Goal: Information Seeking & Learning: Learn about a topic

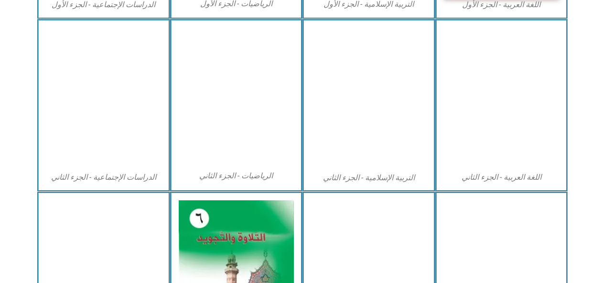
scroll to position [456, 0]
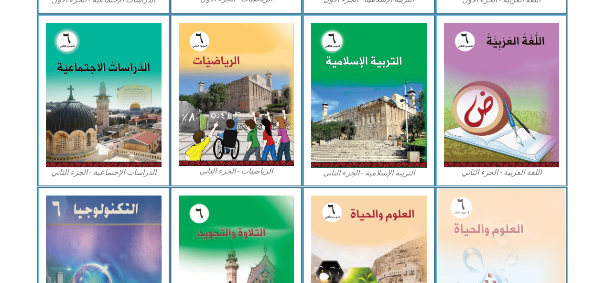
click at [472, 219] on img at bounding box center [500, 265] width 127 height 155
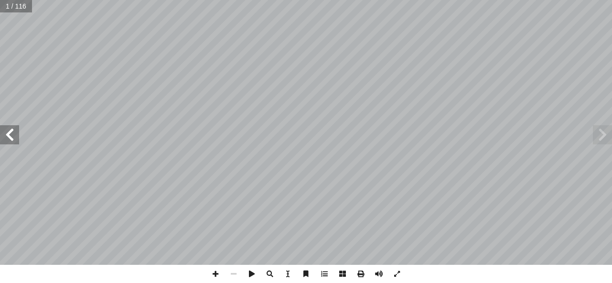
click at [11, 134] on span at bounding box center [9, 134] width 19 height 19
click at [11, 135] on span at bounding box center [9, 134] width 19 height 19
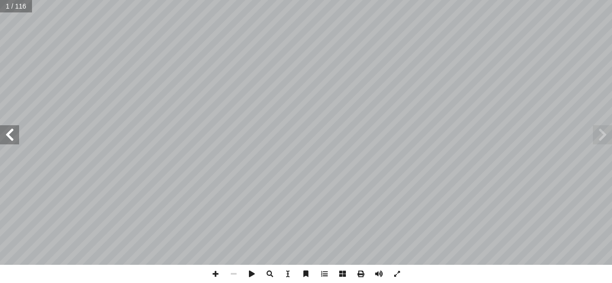
click at [11, 135] on span at bounding box center [9, 134] width 19 height 19
click at [13, 136] on span at bounding box center [9, 134] width 19 height 19
click at [11, 135] on span at bounding box center [9, 134] width 19 height 19
click at [10, 136] on span at bounding box center [9, 134] width 19 height 19
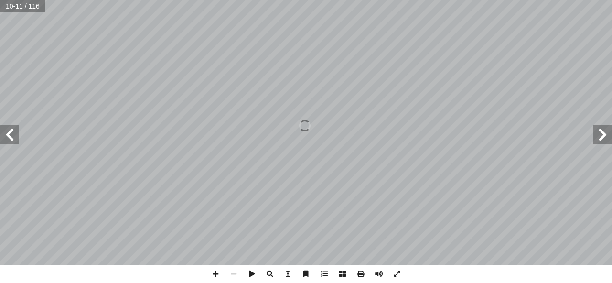
click at [10, 136] on span at bounding box center [9, 134] width 19 height 19
click at [11, 137] on span at bounding box center [9, 134] width 19 height 19
click at [11, 138] on span at bounding box center [9, 134] width 19 height 19
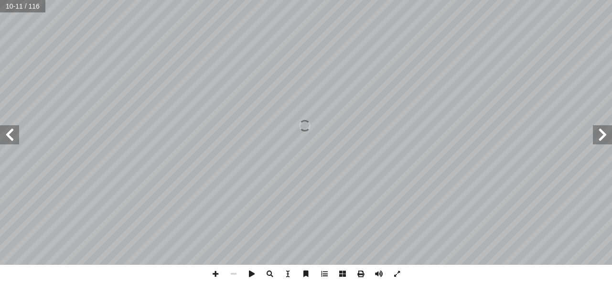
click at [11, 137] on span at bounding box center [9, 134] width 19 height 19
click at [12, 136] on span at bounding box center [9, 134] width 19 height 19
click at [12, 140] on span at bounding box center [9, 134] width 19 height 19
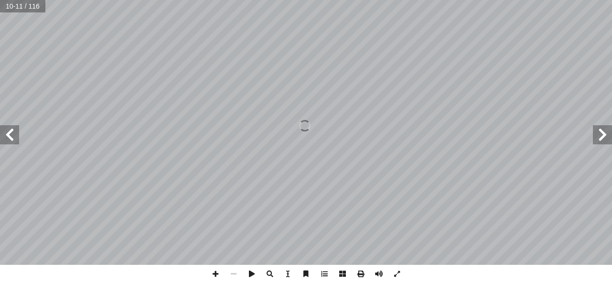
click at [12, 140] on span at bounding box center [9, 134] width 19 height 19
click at [10, 135] on span at bounding box center [9, 134] width 19 height 19
click at [4, 133] on span at bounding box center [9, 134] width 19 height 19
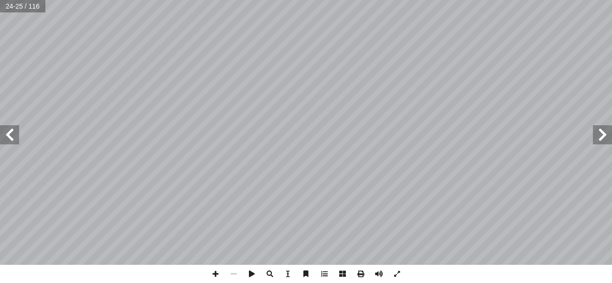
click at [4, 133] on span at bounding box center [9, 134] width 19 height 19
click at [5, 133] on span at bounding box center [9, 134] width 19 height 19
click at [5, 134] on span at bounding box center [9, 134] width 19 height 19
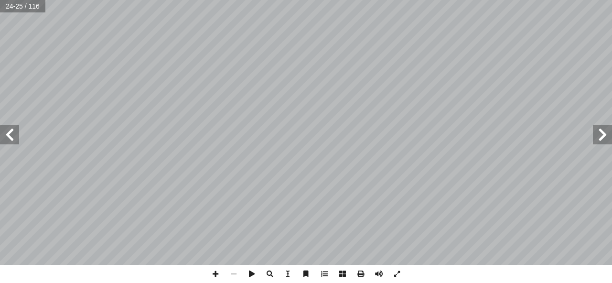
click at [5, 134] on span at bounding box center [9, 134] width 19 height 19
click at [5, 133] on span at bounding box center [9, 134] width 19 height 19
click at [4, 134] on span at bounding box center [9, 134] width 19 height 19
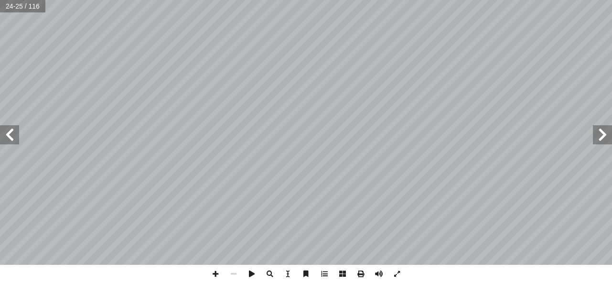
click at [7, 134] on span at bounding box center [9, 134] width 19 height 19
click at [5, 136] on span at bounding box center [9, 134] width 19 height 19
click at [2, 135] on span at bounding box center [9, 134] width 19 height 19
